Goal: Obtain resource: Obtain resource

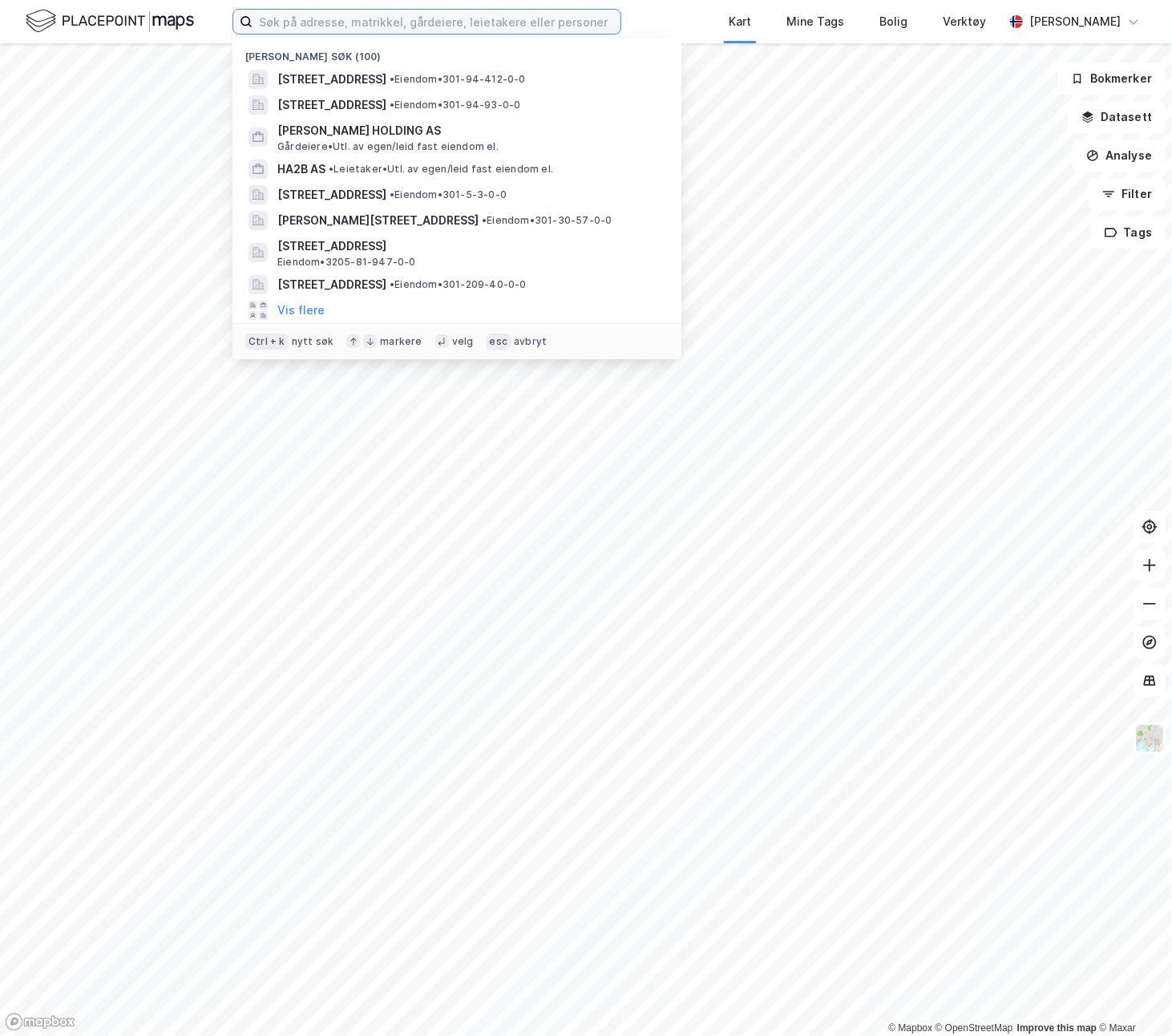
click at [299, 22] on input at bounding box center [436, 21] width 368 height 24
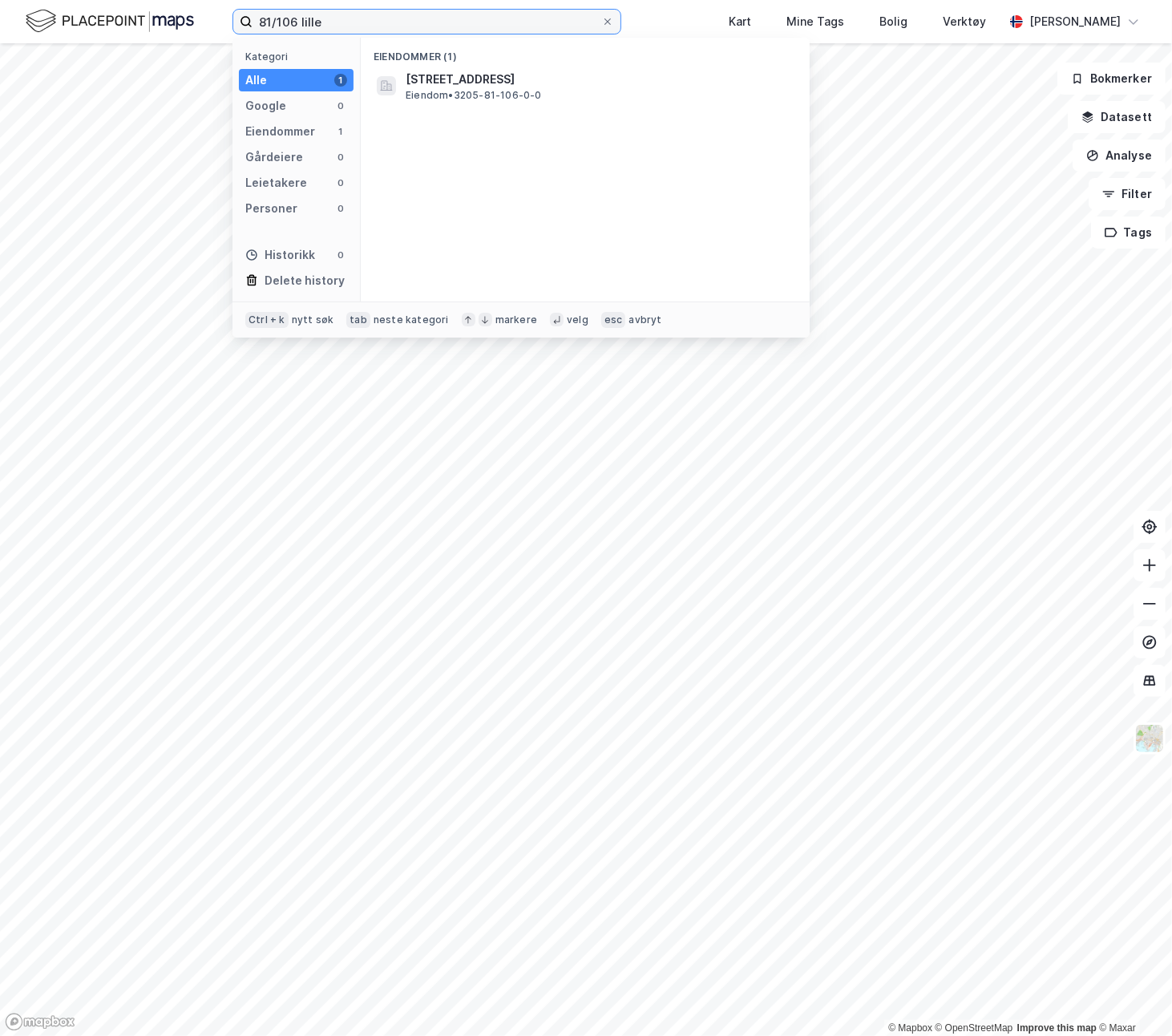
type input "81/106 lille"
click at [409, 85] on span "[STREET_ADDRESS]" at bounding box center [598, 79] width 385 height 19
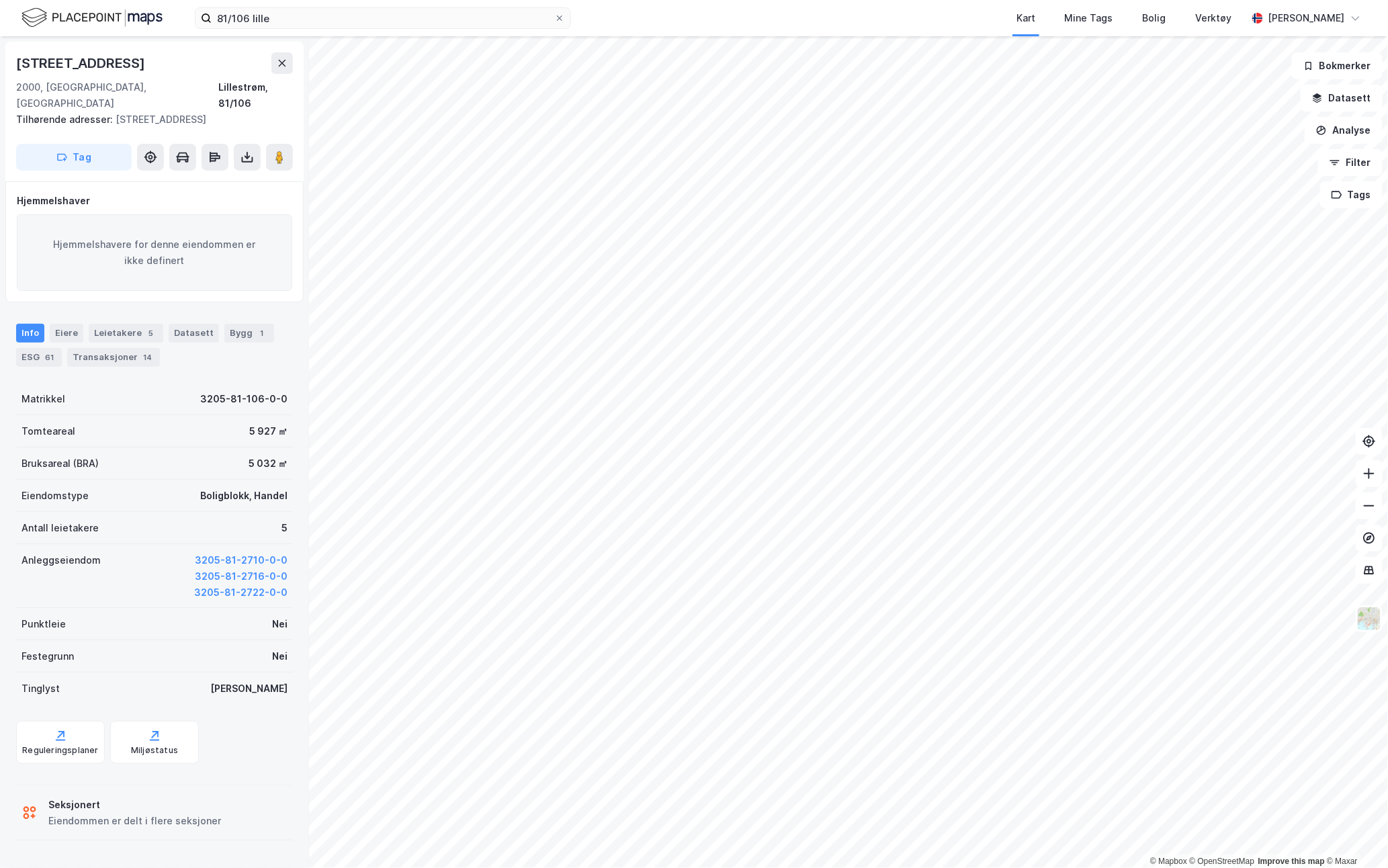
click at [244, 150] on icon at bounding box center [246, 156] width 13 height 13
click at [176, 179] on div "Last ned grunnbok" at bounding box center [180, 184] width 78 height 11
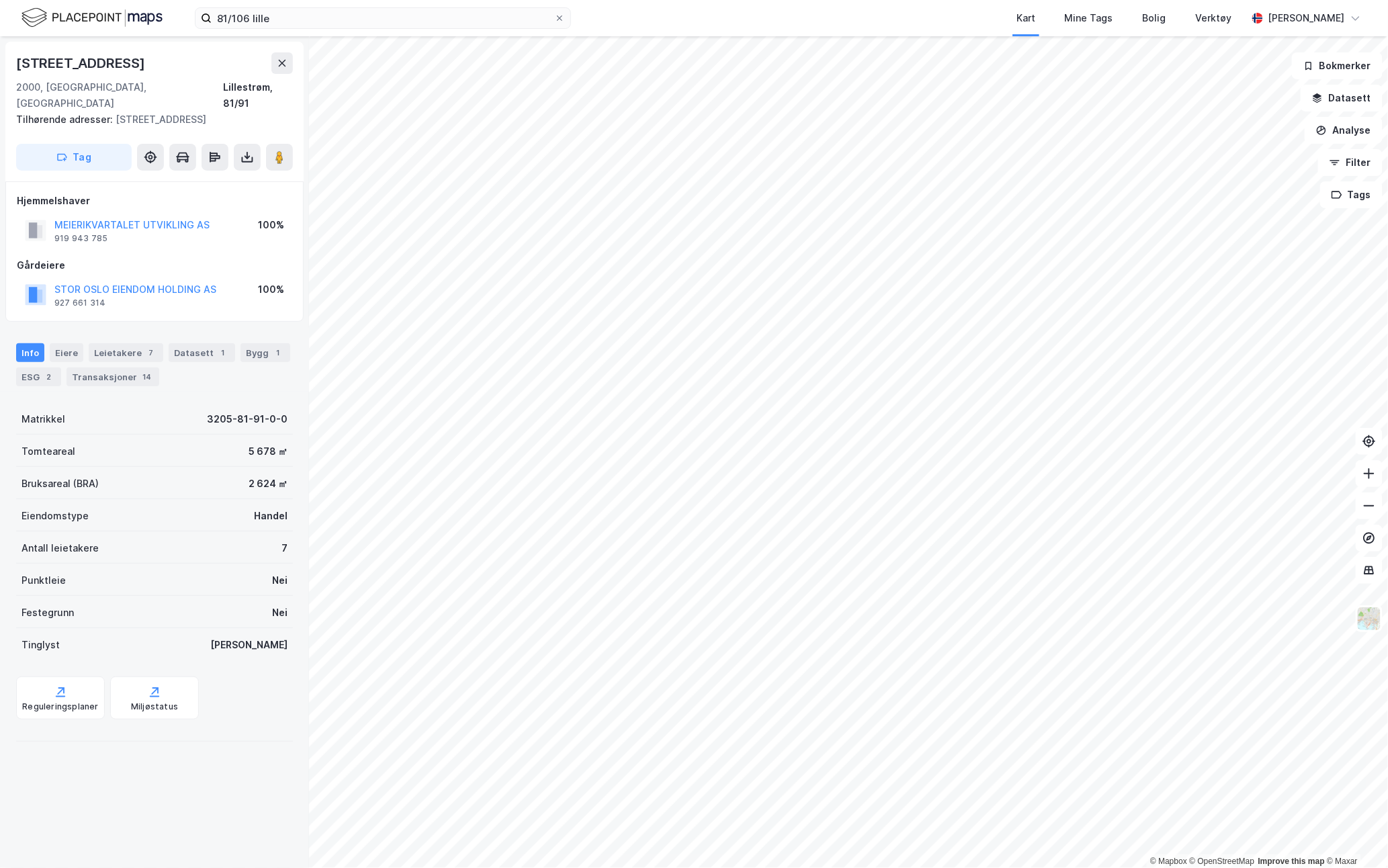
click at [245, 150] on icon at bounding box center [246, 156] width 13 height 13
click at [196, 179] on div "Last ned grunnbok" at bounding box center [180, 184] width 78 height 11
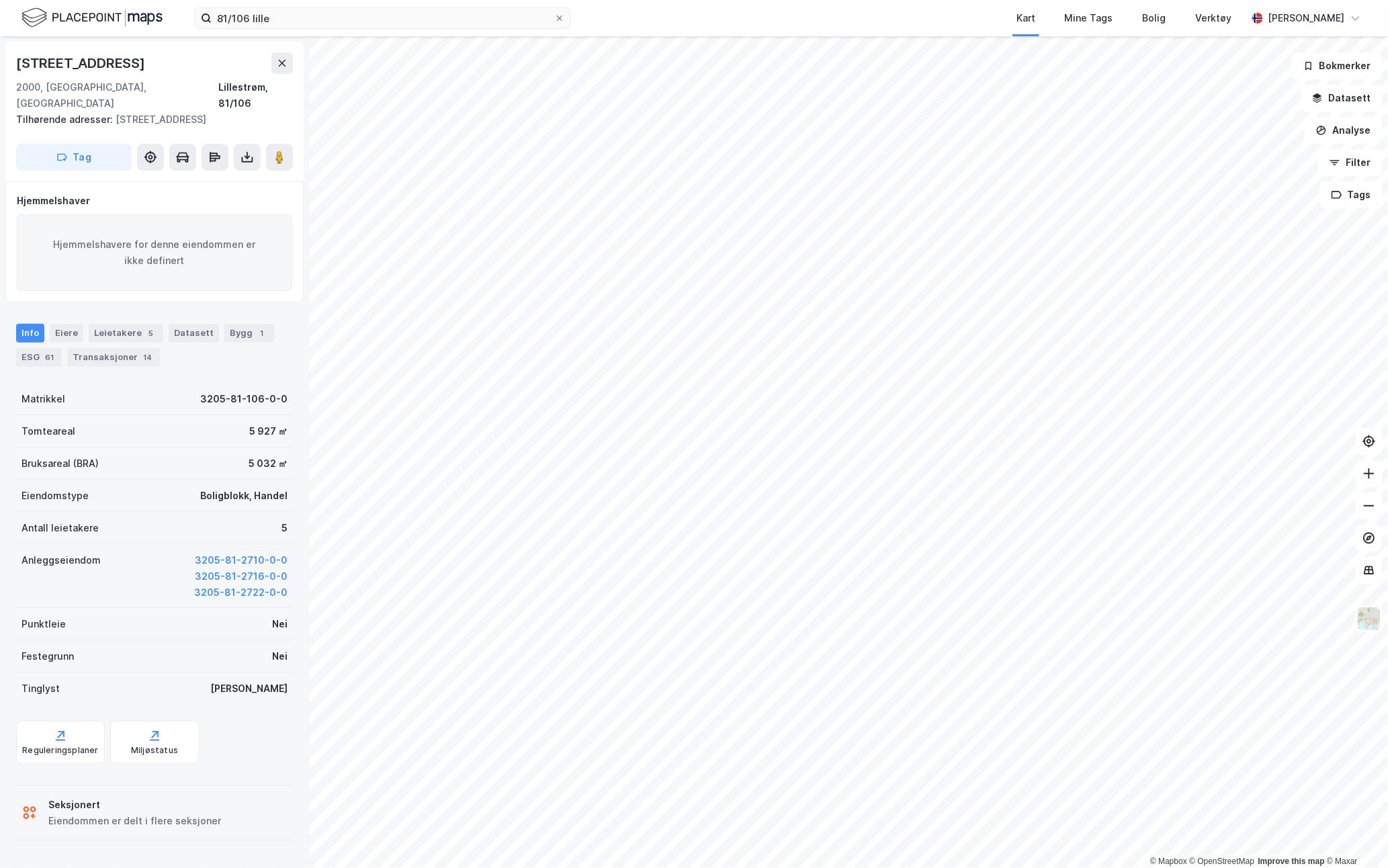
click at [238, 568] on button "3205-81-2716-0-0" at bounding box center [241, 576] width 92 height 16
